Goal: Task Accomplishment & Management: Use online tool/utility

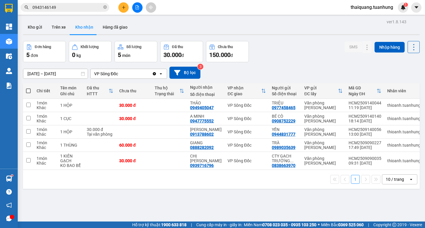
click at [298, 47] on div "Đơn hàng 5 đơn Khối lượng 0 kg Số lượng 5 món Đã thu 30.000 đ Chưa thu 150.000 …" at bounding box center [221, 51] width 397 height 21
click at [40, 25] on button "Kho gửi" at bounding box center [35, 27] width 24 height 14
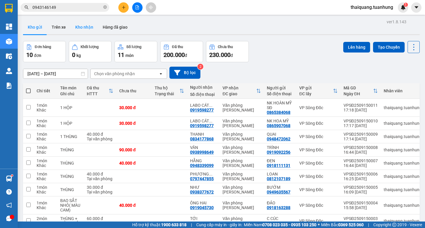
click at [84, 30] on button "Kho nhận" at bounding box center [84, 27] width 27 height 14
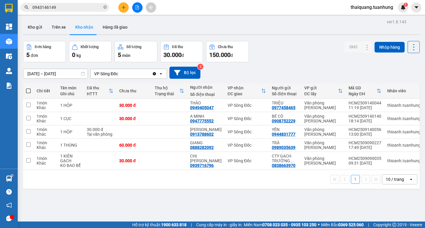
click at [273, 47] on div "Đơn hàng 5 đơn Khối lượng 0 kg Số lượng 5 món Đã thu 30.000 đ Chưa thu 150.000 …" at bounding box center [221, 51] width 397 height 21
click at [353, 145] on icon at bounding box center [355, 145] width 4 height 4
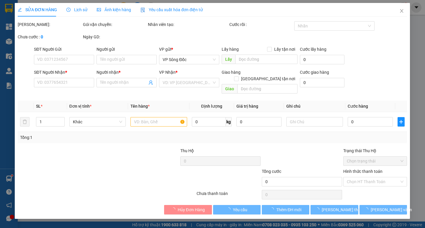
type input "0989035639"
type input "TRÀ"
type input "0888282092"
type input "GIANG"
type input "60.000"
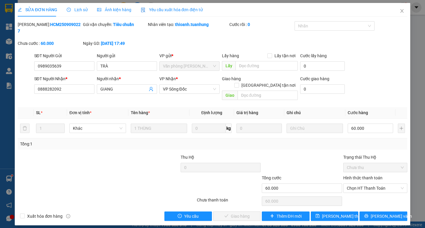
click at [358, 180] on div "Hình thức thanh toán Chọn HT Thanh Toán" at bounding box center [375, 185] width 64 height 21
click at [358, 184] on span "Chọn HT Thanh Toán" at bounding box center [375, 188] width 57 height 9
click at [358, 187] on div "Tại văn phòng" at bounding box center [375, 187] width 57 height 6
type input "0"
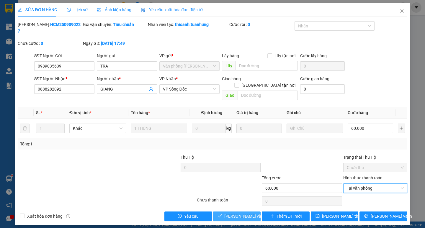
click at [241, 213] on span "[PERSON_NAME] và Giao hàng" at bounding box center [252, 216] width 57 height 6
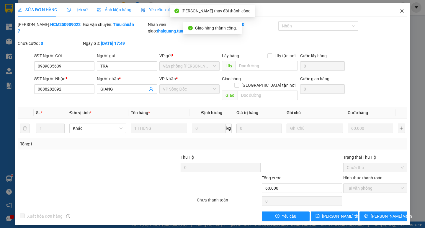
click at [403, 12] on icon "close" at bounding box center [401, 11] width 3 height 4
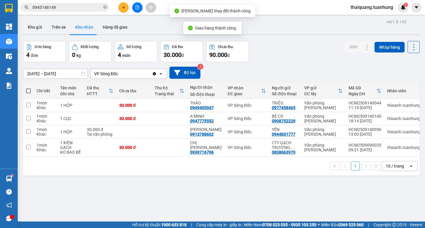
click at [297, 48] on div "Đơn hàng 4 đơn Khối lượng 0 kg Số lượng 4 món Đã thu 30.000 đ Chưa thu 90.000 đ…" at bounding box center [221, 51] width 397 height 21
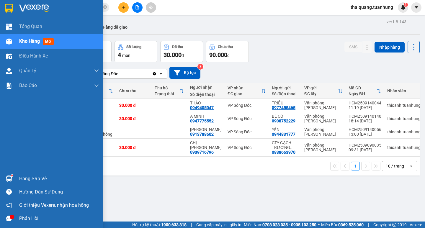
click at [37, 175] on div "Hàng sắp về" at bounding box center [59, 179] width 80 height 9
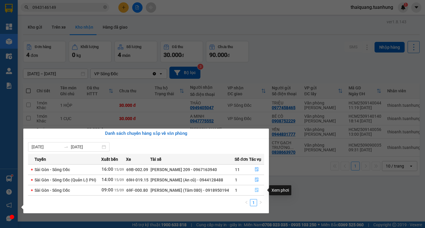
click at [255, 190] on icon "file-done" at bounding box center [257, 190] width 4 height 4
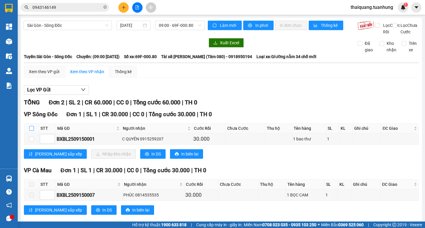
click at [30, 131] on input "checkbox" at bounding box center [31, 128] width 5 height 5
checkbox input "true"
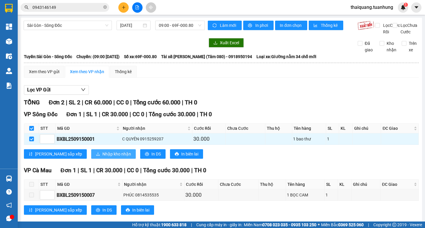
click at [102, 157] on span "Nhập kho nhận" at bounding box center [116, 154] width 29 height 6
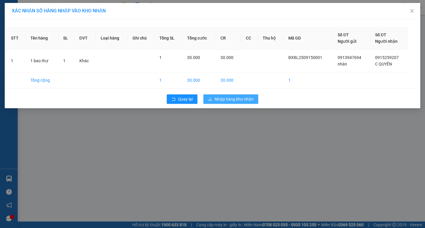
click at [223, 100] on span "Nhập hàng kho nhận" at bounding box center [234, 99] width 39 height 6
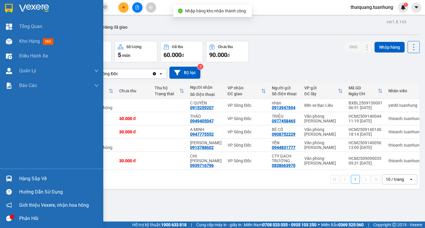
click at [23, 180] on div "Hàng sắp về" at bounding box center [59, 179] width 80 height 9
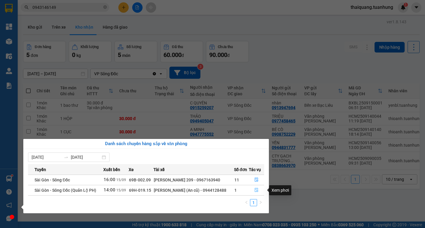
click at [255, 188] on button "button" at bounding box center [256, 190] width 15 height 9
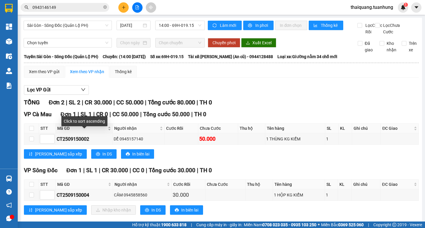
scroll to position [16, 0]
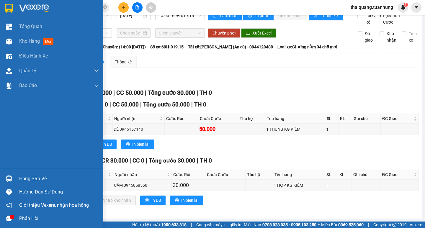
click at [38, 175] on div "Hàng sắp về" at bounding box center [59, 179] width 80 height 9
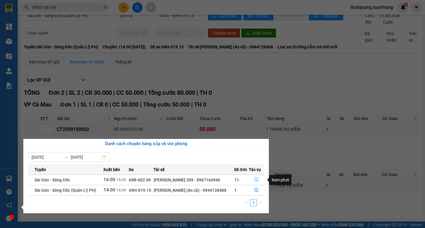
click at [255, 179] on icon "file-done" at bounding box center [257, 180] width 4 height 4
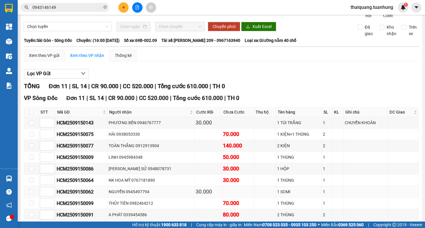
scroll to position [75, 0]
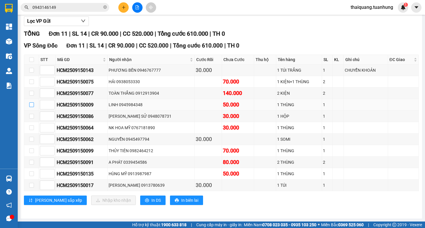
click at [30, 106] on input "checkbox" at bounding box center [31, 104] width 5 height 5
checkbox input "true"
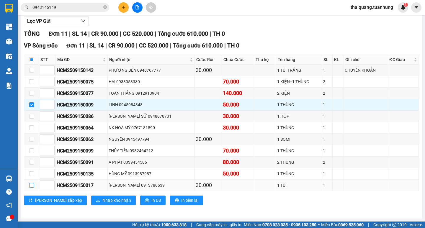
click at [30, 187] on input "checkbox" at bounding box center [31, 185] width 5 height 5
checkbox input "true"
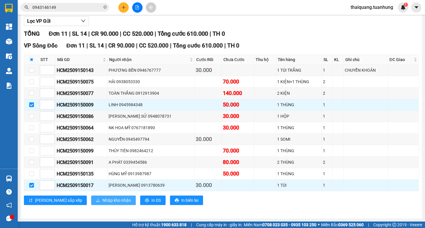
click at [102, 202] on span "Nhập kho nhận" at bounding box center [116, 200] width 29 height 6
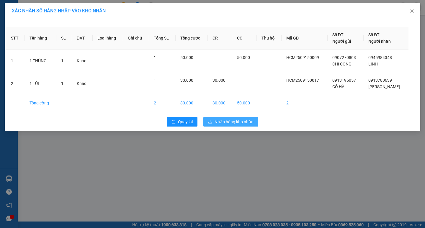
click at [216, 121] on span "Nhập hàng kho nhận" at bounding box center [234, 122] width 39 height 6
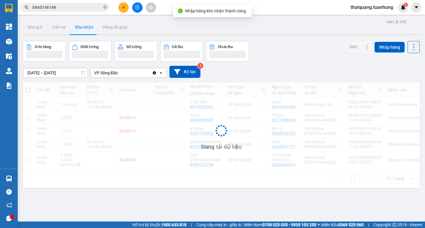
scroll to position [27, 0]
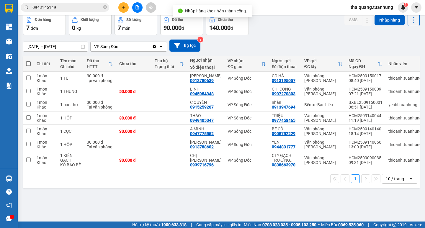
click at [282, 43] on div "[DATE] – [DATE] Press the down arrow key to interact with the calendar and sele…" at bounding box center [221, 46] width 397 height 12
click at [280, 43] on div "[DATE] – [DATE] Press the down arrow key to interact with the calendar and sele…" at bounding box center [221, 46] width 397 height 12
click at [280, 32] on div "Đơn hàng 7 đơn Khối lượng 0 kg Số lượng 7 món Đã thu 90.000 đ Chưa thu 140.000 …" at bounding box center [221, 24] width 397 height 21
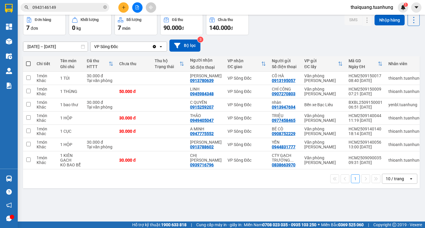
click at [280, 31] on div "Đơn hàng 7 đơn Khối lượng 0 kg Số lượng 7 món Đã thu 90.000 đ Chưa thu 140.000 …" at bounding box center [221, 24] width 397 height 21
click at [293, 36] on div "[DATE] – [DATE] Press the down arrow key to interact with the calendar and sele…" at bounding box center [221, 45] width 397 height 21
